Goal: Task Accomplishment & Management: Manage account settings

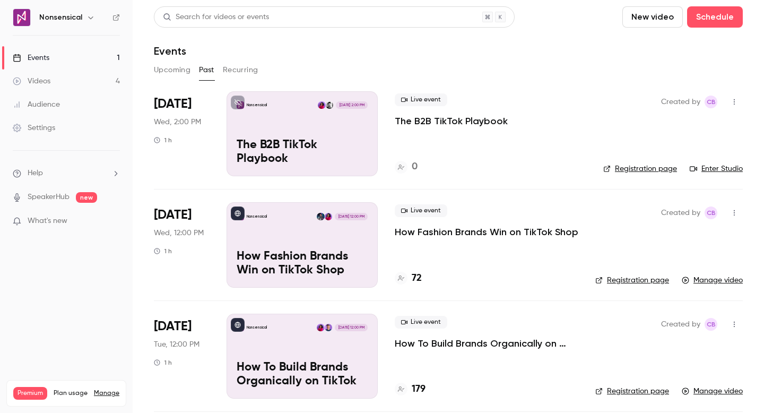
click at [76, 59] on link "Events 1" at bounding box center [66, 57] width 133 height 23
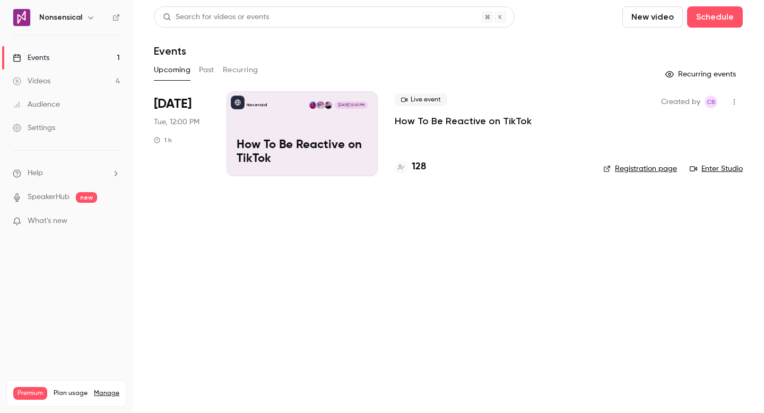
click at [343, 136] on div "Nonsensical [DATE] 12:00 PM How To Be Reactive on TikTok" at bounding box center [301, 133] width 151 height 85
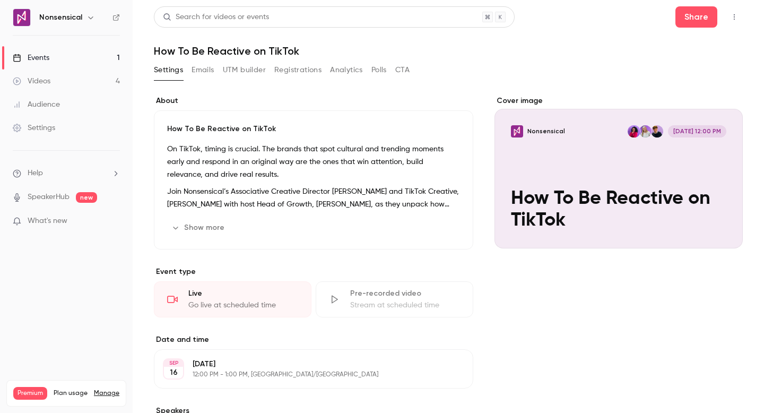
click at [251, 77] on button "UTM builder" at bounding box center [244, 70] width 43 height 17
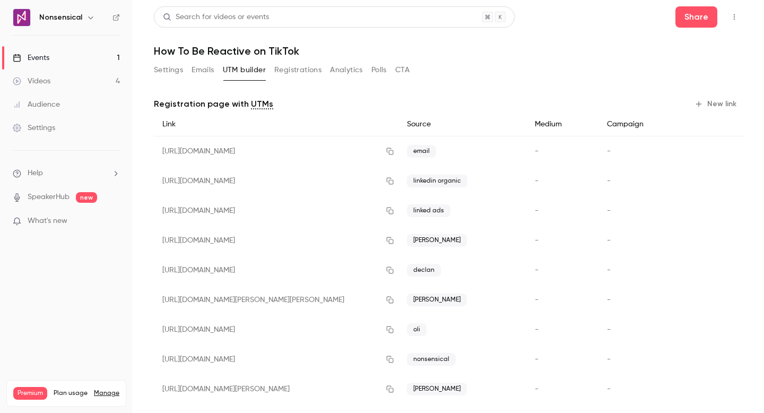
click at [295, 71] on button "Registrations" at bounding box center [297, 70] width 47 height 17
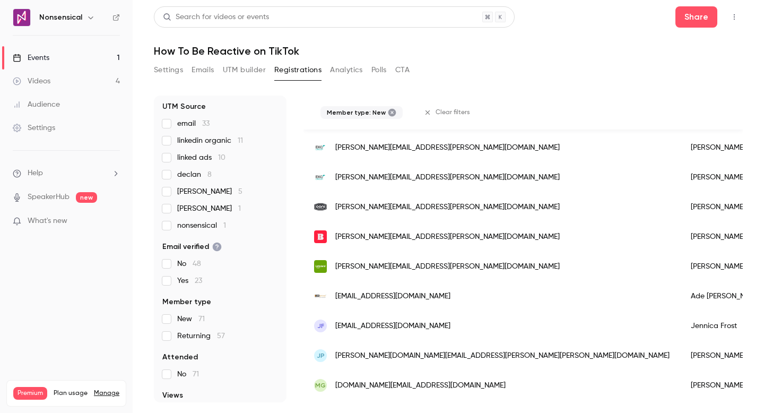
scroll to position [396, 0]
click at [415, 206] on div "[PERSON_NAME][EMAIL_ADDRESS][PERSON_NAME][DOMAIN_NAME]" at bounding box center [491, 206] width 377 height 30
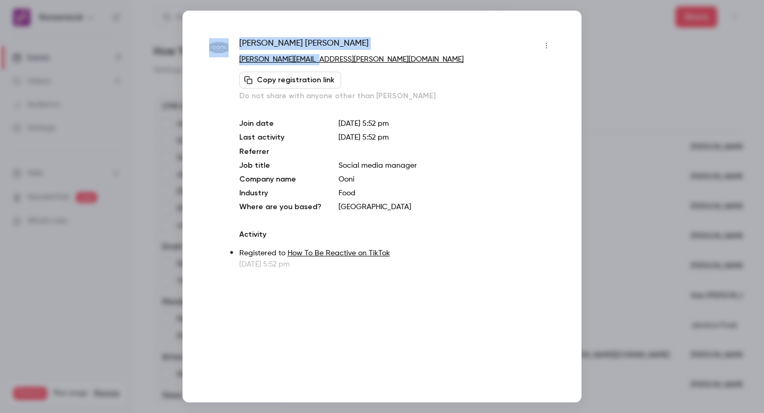
drag, startPoint x: 325, startPoint y: 57, endPoint x: 232, endPoint y: 60, distance: 92.3
click at [232, 60] on div "Ellen Smith ellen.smith@ooni.com Copy registration link Do not share with anyon…" at bounding box center [382, 153] width 346 height 232
click at [353, 56] on p "[PERSON_NAME][EMAIL_ADDRESS][PERSON_NAME][DOMAIN_NAME]" at bounding box center [397, 59] width 316 height 11
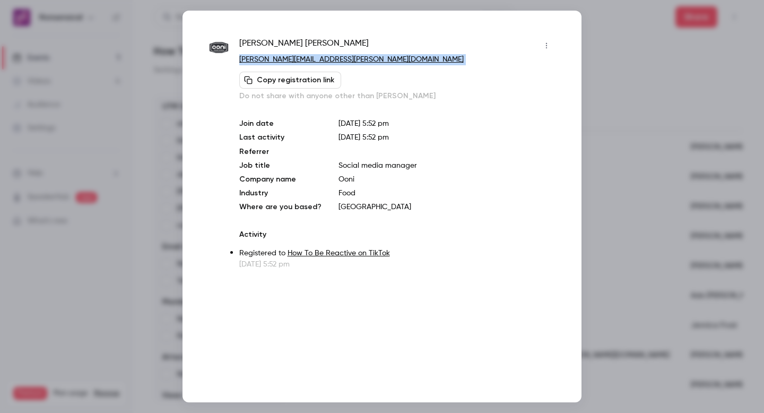
drag, startPoint x: 353, startPoint y: 56, endPoint x: 241, endPoint y: 59, distance: 112.0
click at [241, 59] on p "[PERSON_NAME][EMAIL_ADDRESS][PERSON_NAME][DOMAIN_NAME]" at bounding box center [397, 59] width 316 height 11
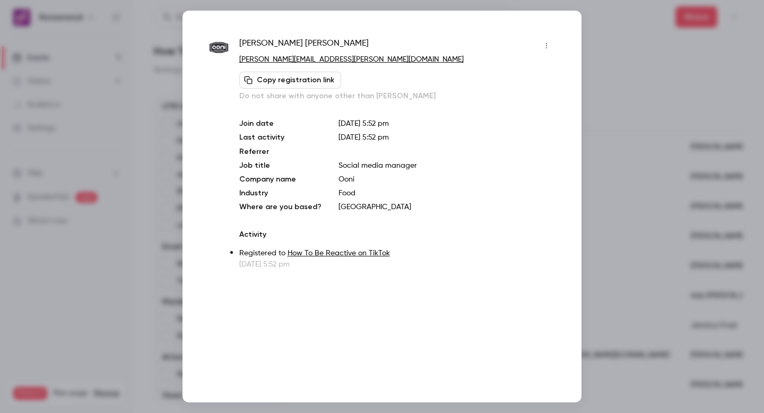
click at [632, 27] on div at bounding box center [382, 206] width 764 height 413
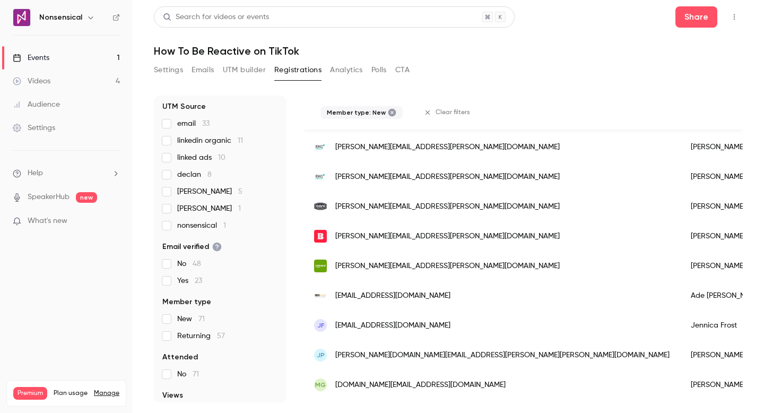
click at [385, 205] on span "[PERSON_NAME][EMAIL_ADDRESS][PERSON_NAME][DOMAIN_NAME]" at bounding box center [447, 206] width 224 height 11
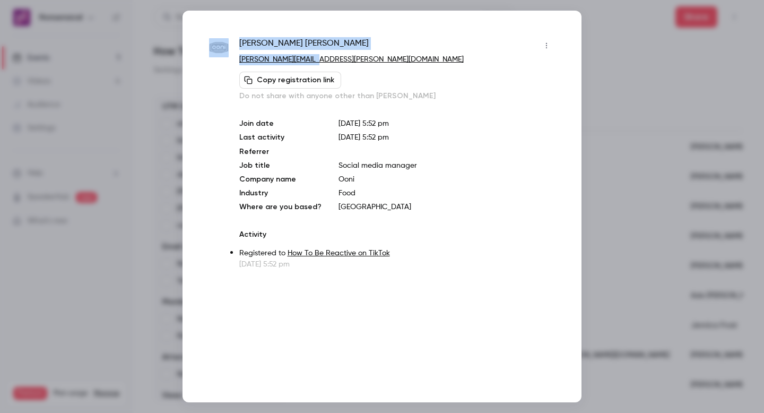
drag, startPoint x: 320, startPoint y: 60, endPoint x: 228, endPoint y: 59, distance: 92.3
click at [229, 59] on div "Ellen Smith ellen.smith@ooni.com Copy registration link Do not share with anyon…" at bounding box center [382, 153] width 346 height 232
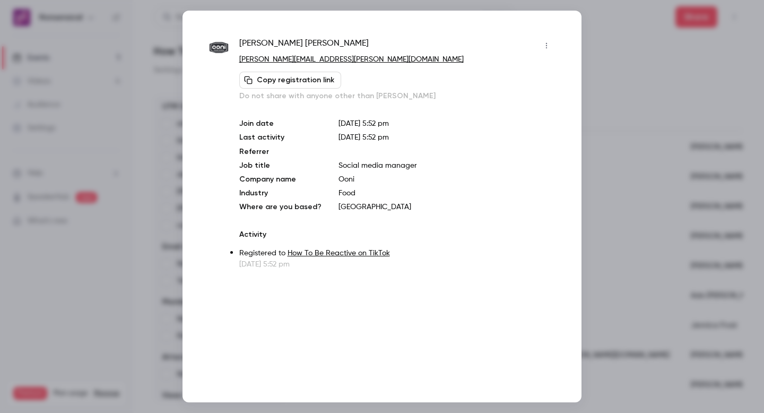
click at [343, 66] on div "Ellen Smith ellen.smith@ooni.com Copy registration link Do not share with anyon…" at bounding box center [397, 69] width 316 height 64
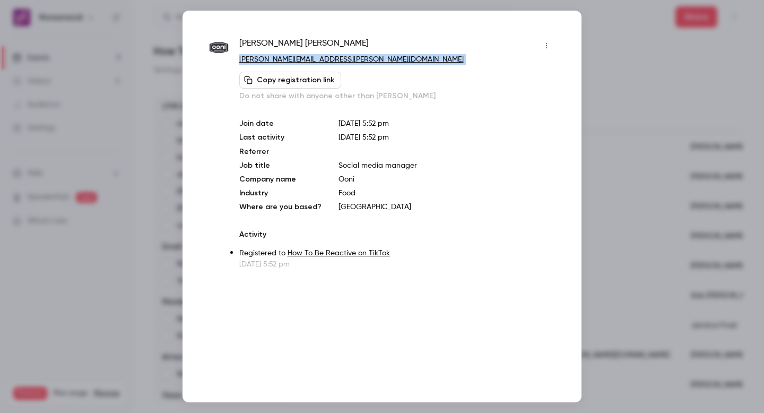
drag, startPoint x: 341, startPoint y: 65, endPoint x: 239, endPoint y: 60, distance: 102.0
click at [239, 60] on div "Ellen Smith ellen.smith@ooni.com Copy registration link Do not share with anyon…" at bounding box center [397, 69] width 316 height 64
copy div "ellen.smith@ooni.com Copy registration link"
click at [589, 53] on div at bounding box center [382, 206] width 764 height 413
click at [600, 37] on header "Search for videos or events Share How To Be Reactive on TikTok" at bounding box center [448, 31] width 589 height 51
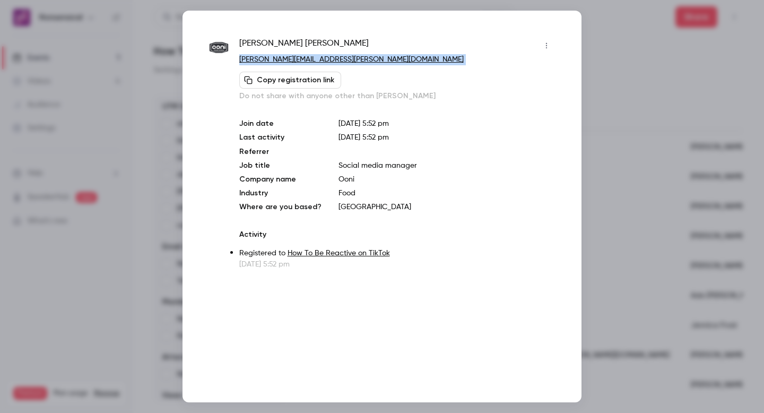
click at [601, 31] on header "Search for videos or events Share How To Be Reactive on TikTok" at bounding box center [448, 31] width 589 height 51
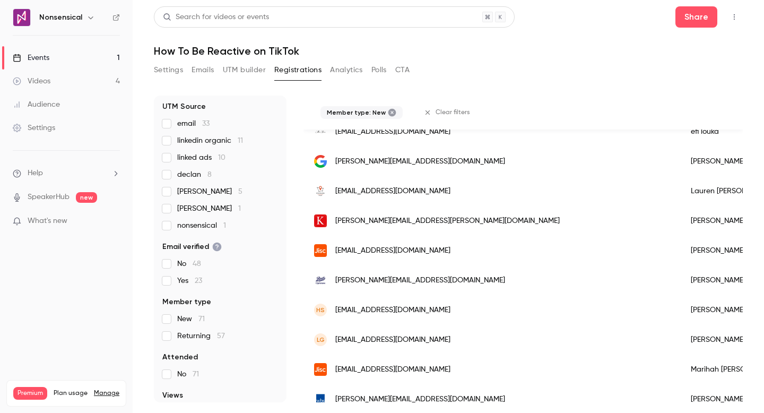
scroll to position [955, 0]
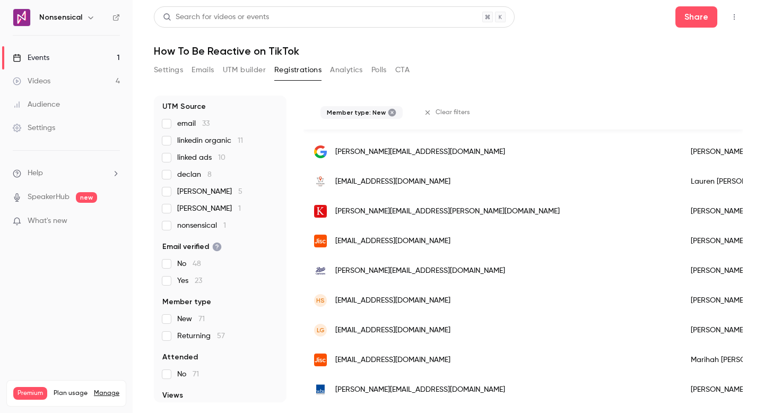
click at [440, 273] on div "emily.brown3@boots.co.uk" at bounding box center [491, 271] width 377 height 30
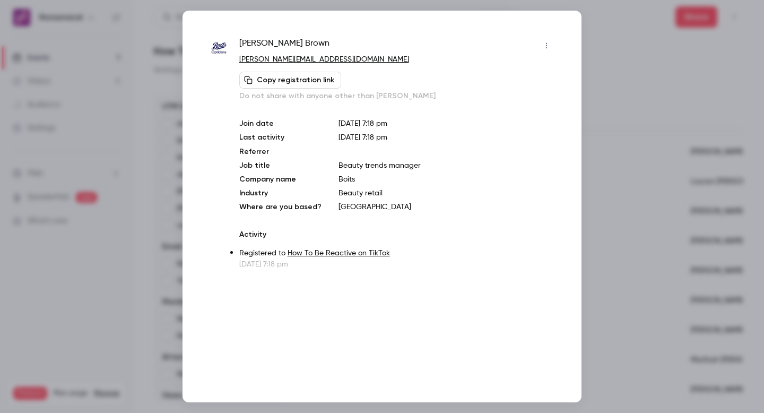
click at [607, 39] on div at bounding box center [382, 206] width 764 height 413
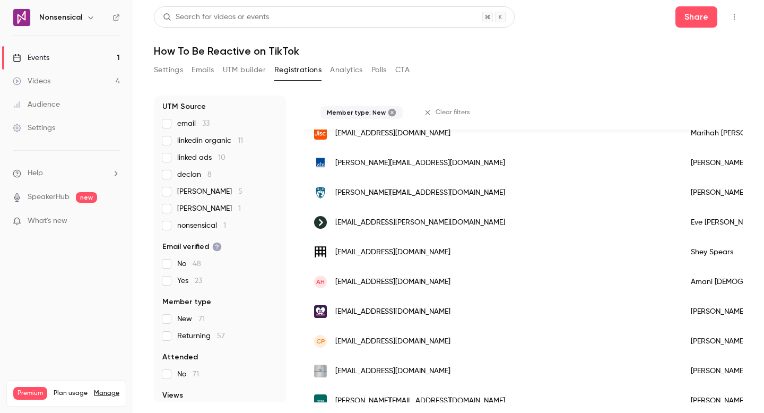
scroll to position [1189, 0]
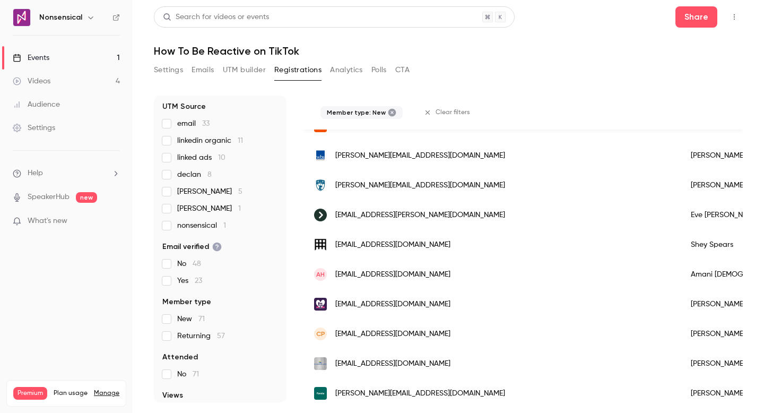
click at [444, 239] on div "shey.spears@westminster.ac.uk" at bounding box center [491, 245] width 377 height 30
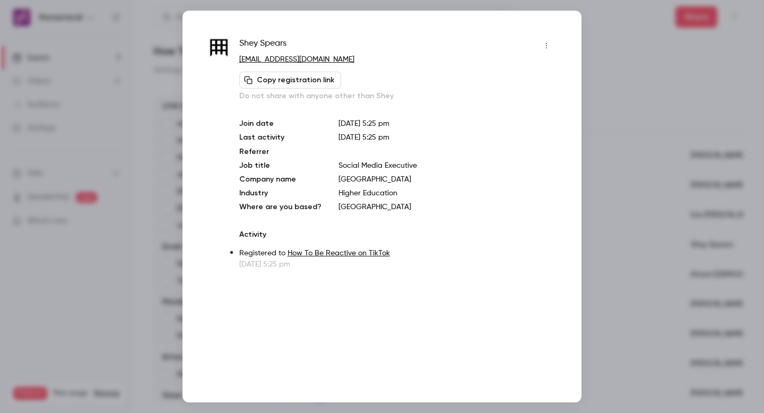
click at [618, 62] on div at bounding box center [382, 206] width 764 height 413
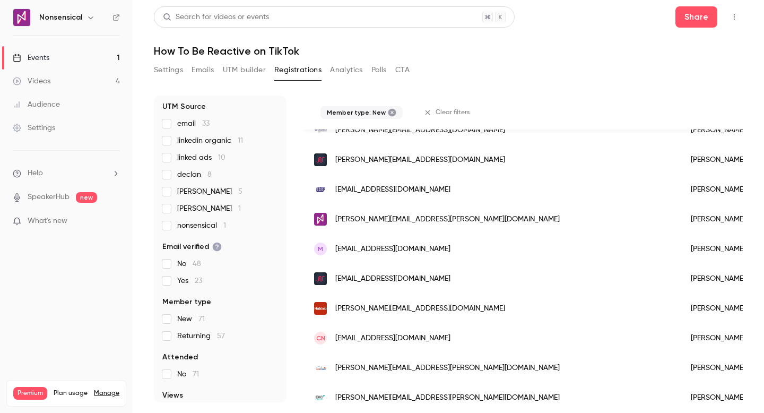
scroll to position [0, 0]
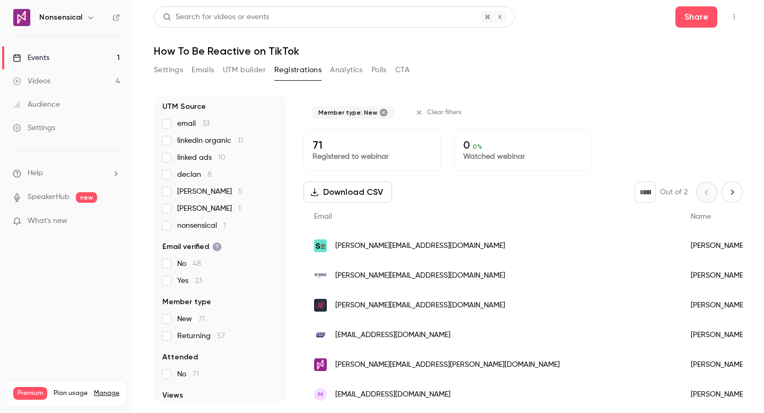
click at [432, 113] on span "Clear filters" at bounding box center [444, 112] width 34 height 8
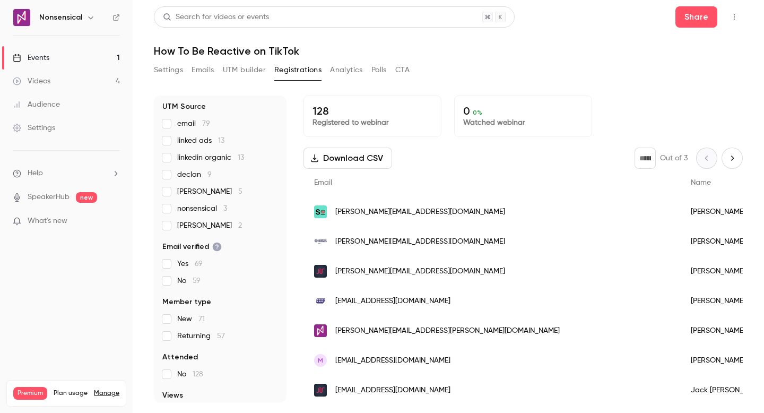
click at [59, 59] on link "Events 1" at bounding box center [66, 57] width 133 height 23
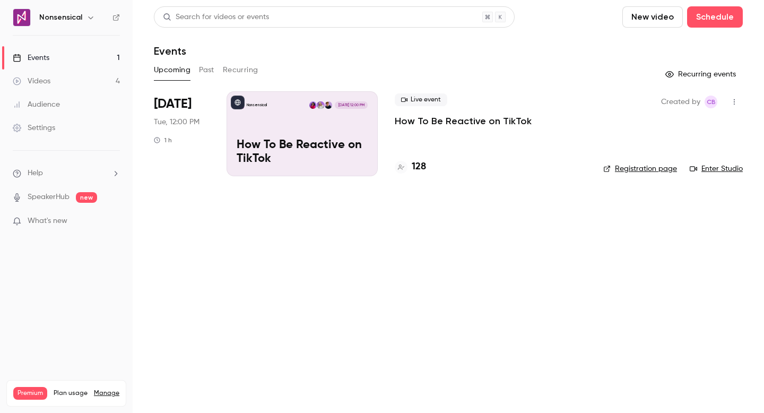
click at [299, 124] on div "Nonsensical Sep 16, 12:00 PM How To Be Reactive on TikTok" at bounding box center [301, 133] width 151 height 85
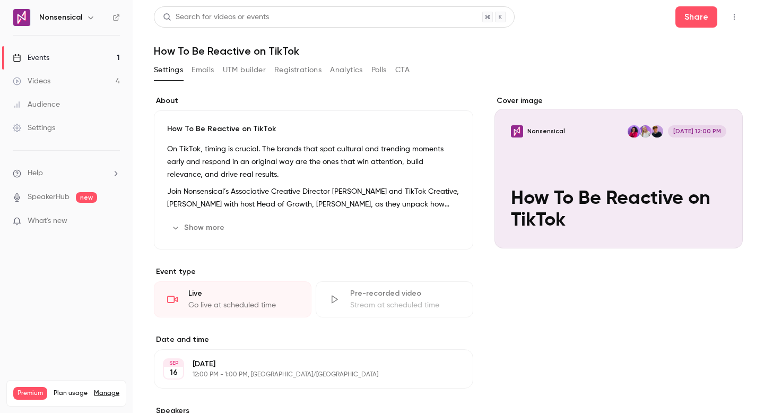
click at [73, 56] on link "Events 1" at bounding box center [66, 57] width 133 height 23
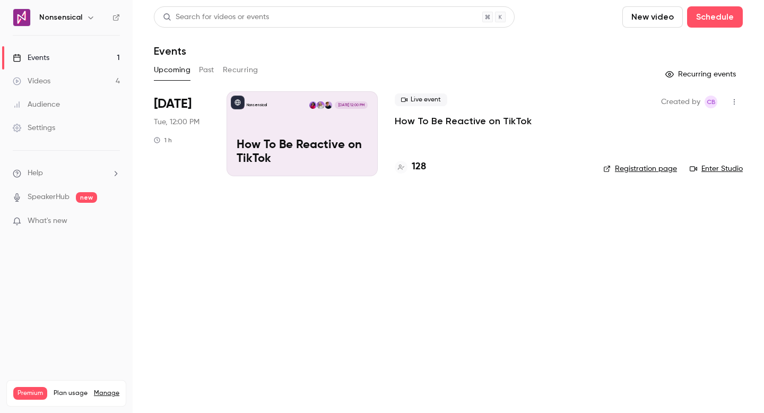
click at [708, 169] on link "Enter Studio" at bounding box center [716, 168] width 53 height 11
click at [733, 99] on icon "button" at bounding box center [734, 101] width 8 height 7
click at [577, 228] on div at bounding box center [382, 206] width 764 height 413
click at [263, 129] on div "Nonsensical Sep 16, 12:00 PM How To Be Reactive on TikTok" at bounding box center [301, 133] width 151 height 85
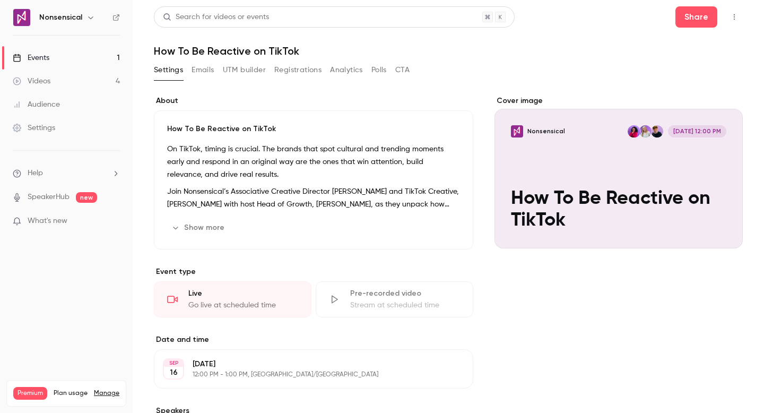
click at [299, 66] on button "Registrations" at bounding box center [297, 70] width 47 height 17
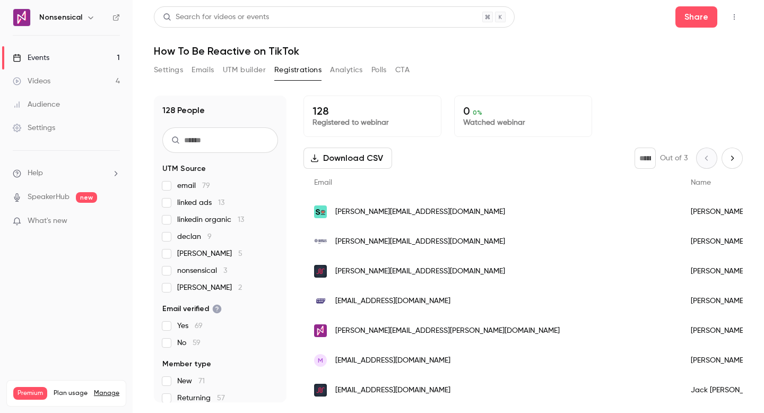
click at [258, 70] on button "UTM builder" at bounding box center [244, 70] width 43 height 17
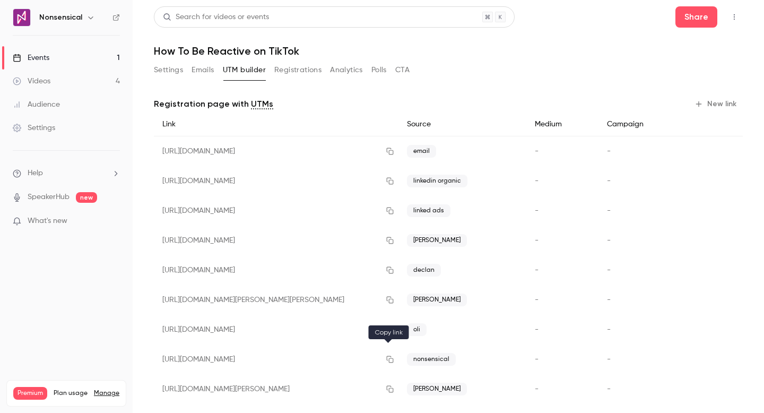
click at [388, 361] on icon "button" at bounding box center [390, 358] width 8 height 7
click at [160, 62] on button "Settings" at bounding box center [168, 70] width 29 height 17
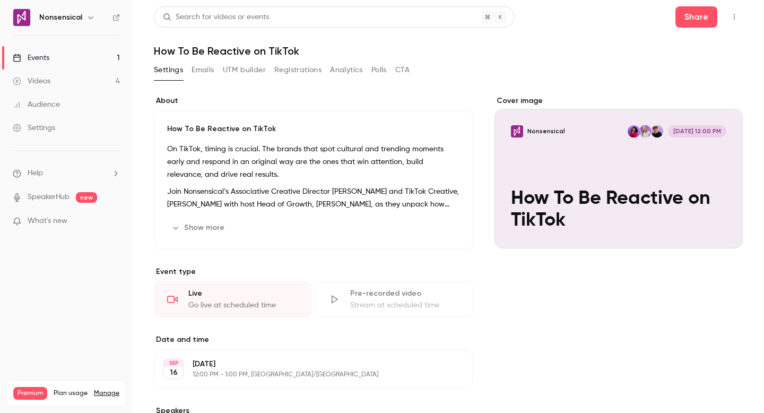
click at [59, 56] on link "Events 1" at bounding box center [66, 57] width 133 height 23
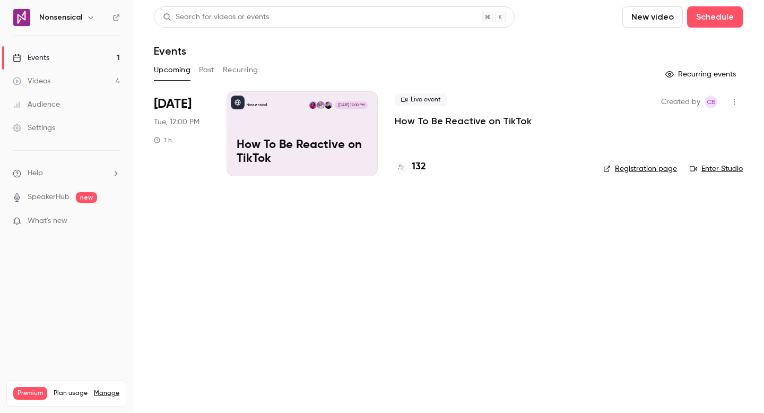
click at [713, 168] on link "Enter Studio" at bounding box center [716, 168] width 53 height 11
click at [734, 101] on icon "button" at bounding box center [734, 101] width 8 height 7
click at [422, 241] on div at bounding box center [382, 206] width 764 height 413
click at [58, 125] on link "Settings" at bounding box center [66, 127] width 133 height 23
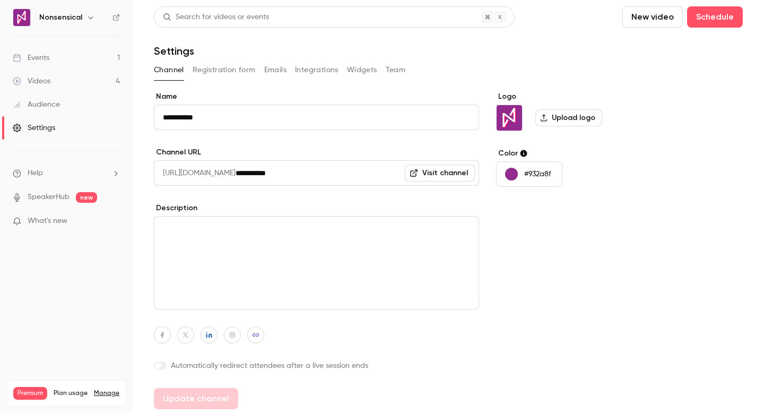
click at [236, 65] on button "Registration form" at bounding box center [224, 70] width 63 height 17
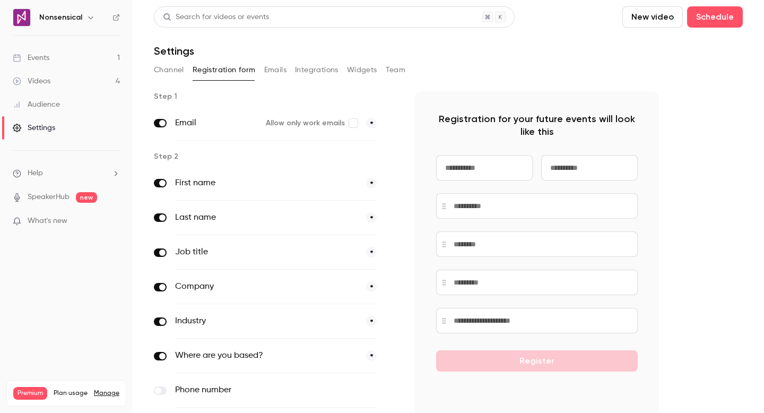
click at [271, 67] on button "Emails" at bounding box center [275, 70] width 22 height 17
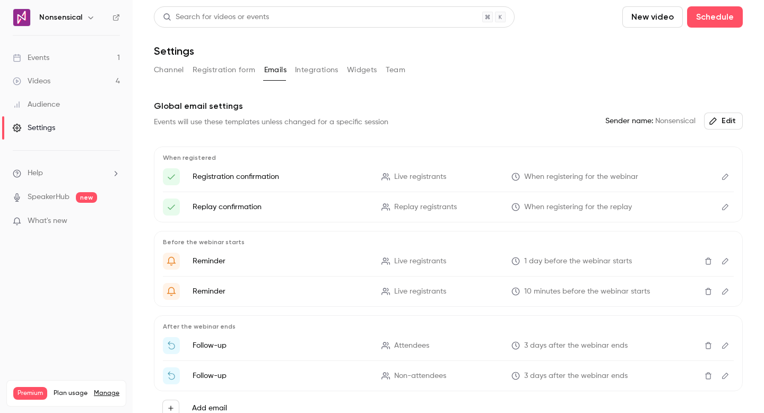
click at [78, 57] on link "Events 1" at bounding box center [66, 57] width 133 height 23
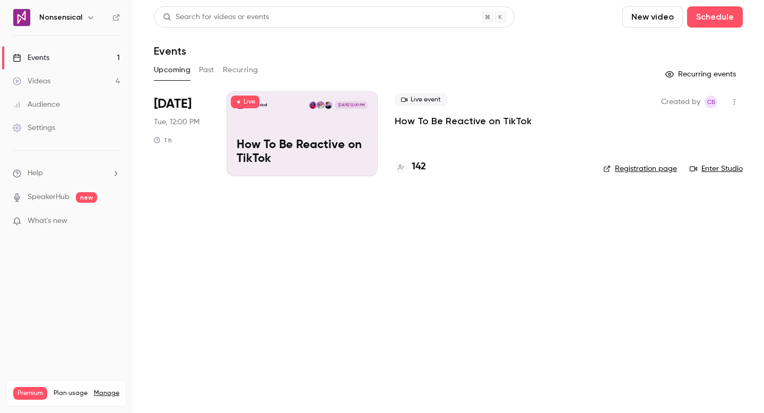
click at [463, 165] on div "142" at bounding box center [490, 167] width 191 height 14
click at [423, 167] on h4 "142" at bounding box center [419, 167] width 14 height 14
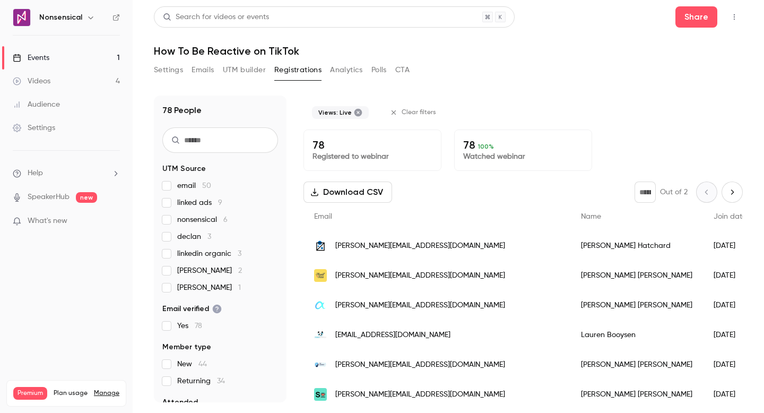
click at [407, 69] on button "CTA" at bounding box center [402, 70] width 14 height 17
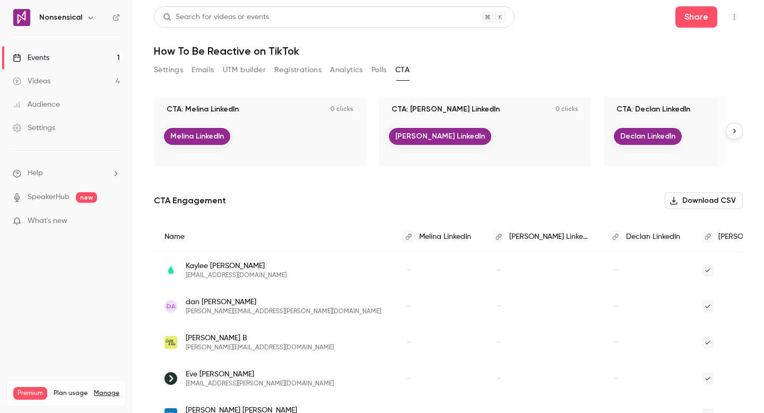
click at [169, 62] on button "Settings" at bounding box center [168, 70] width 29 height 17
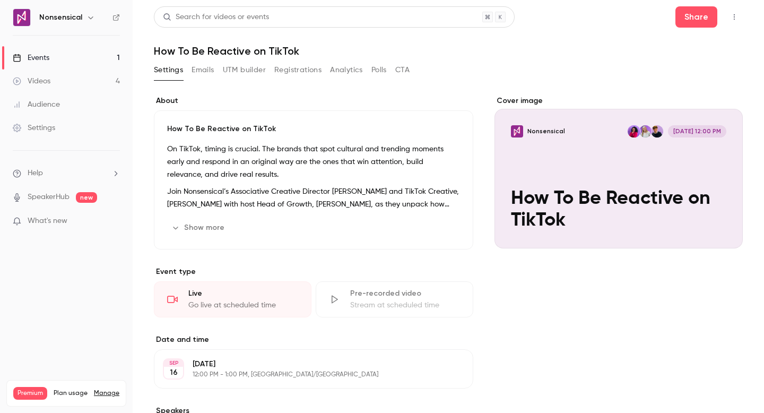
click at [90, 80] on link "Videos 4" at bounding box center [66, 80] width 133 height 23
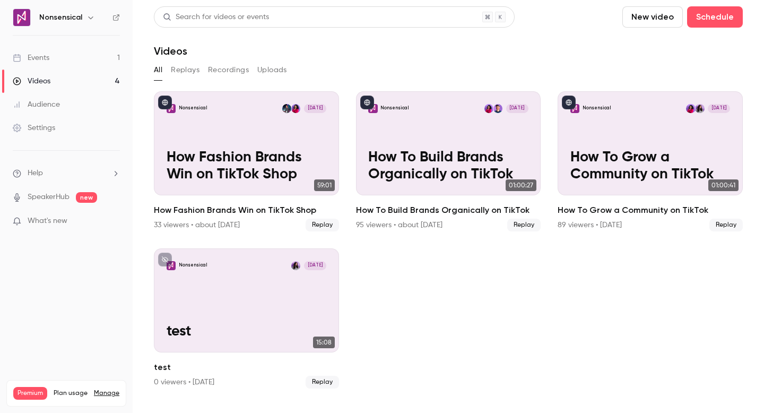
click at [88, 56] on link "Events 1" at bounding box center [66, 57] width 133 height 23
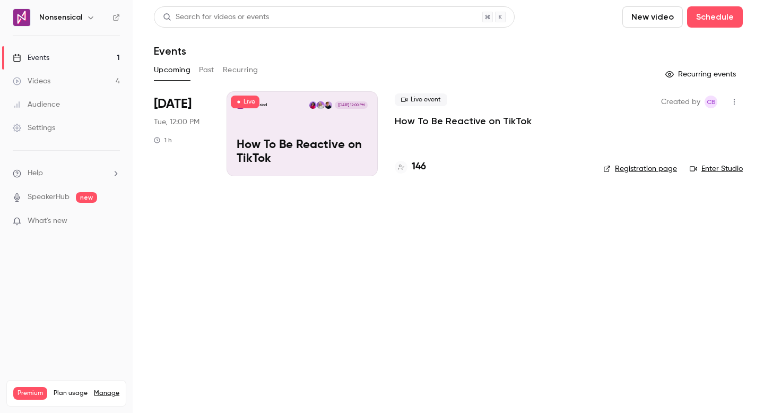
click at [74, 79] on link "Videos 4" at bounding box center [66, 80] width 133 height 23
